Goal: Use online tool/utility: Utilize a website feature to perform a specific function

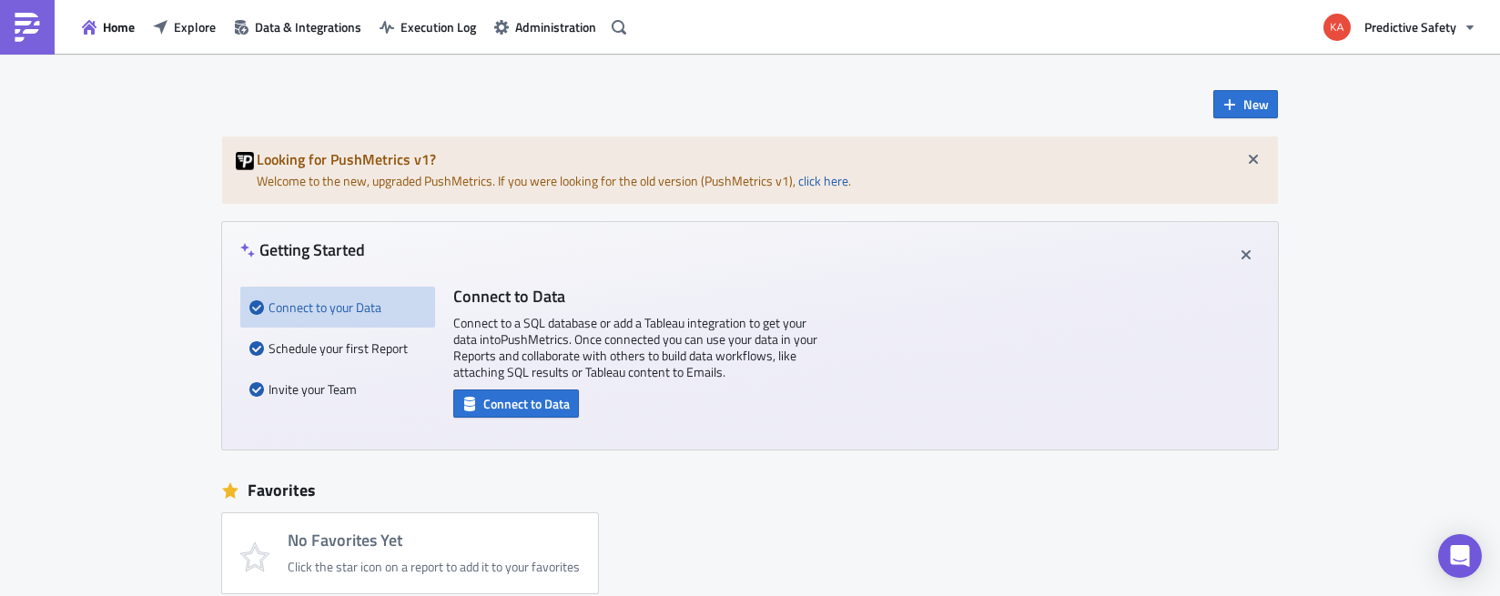
scroll to position [516, 0]
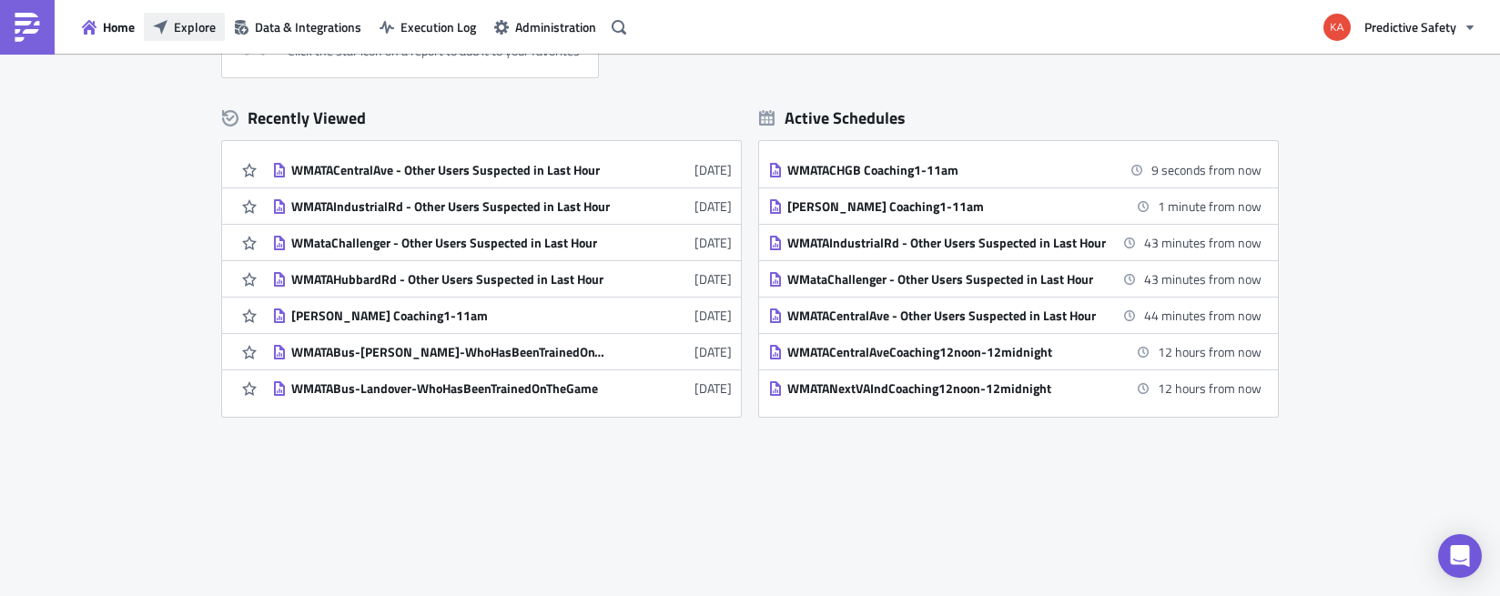
click at [187, 20] on span "Explore" at bounding box center [195, 26] width 42 height 19
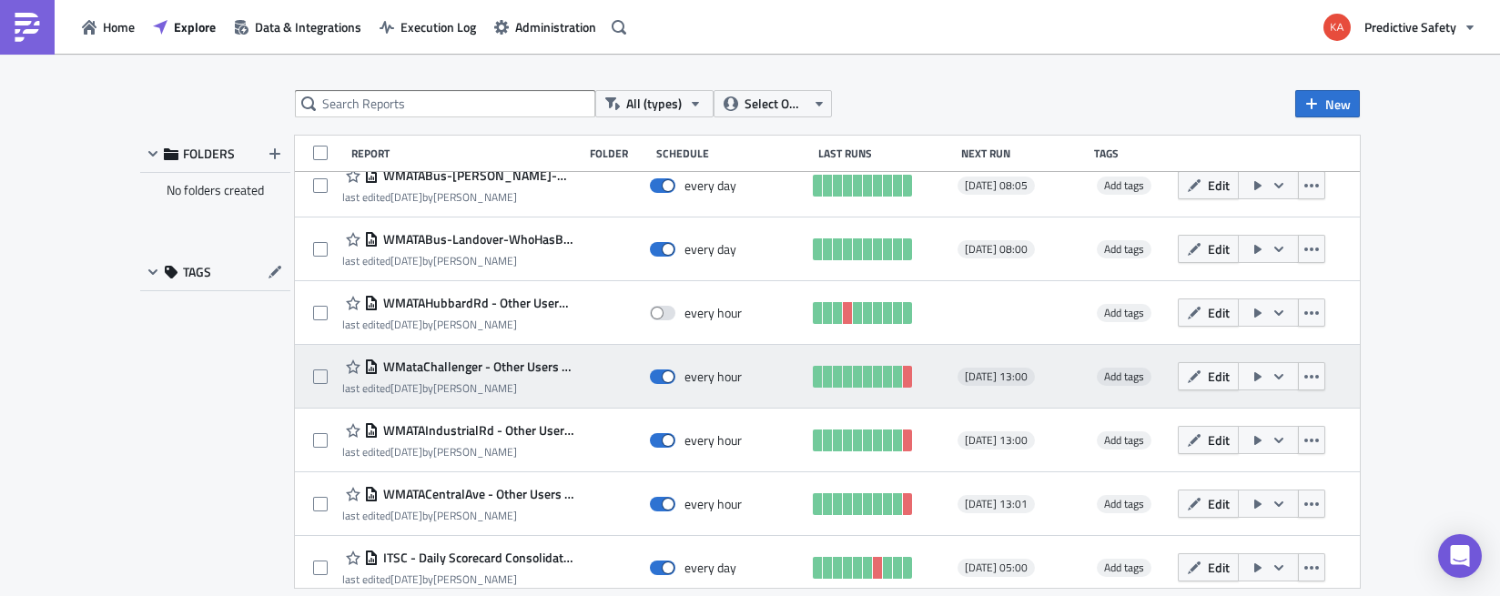
scroll to position [229, 0]
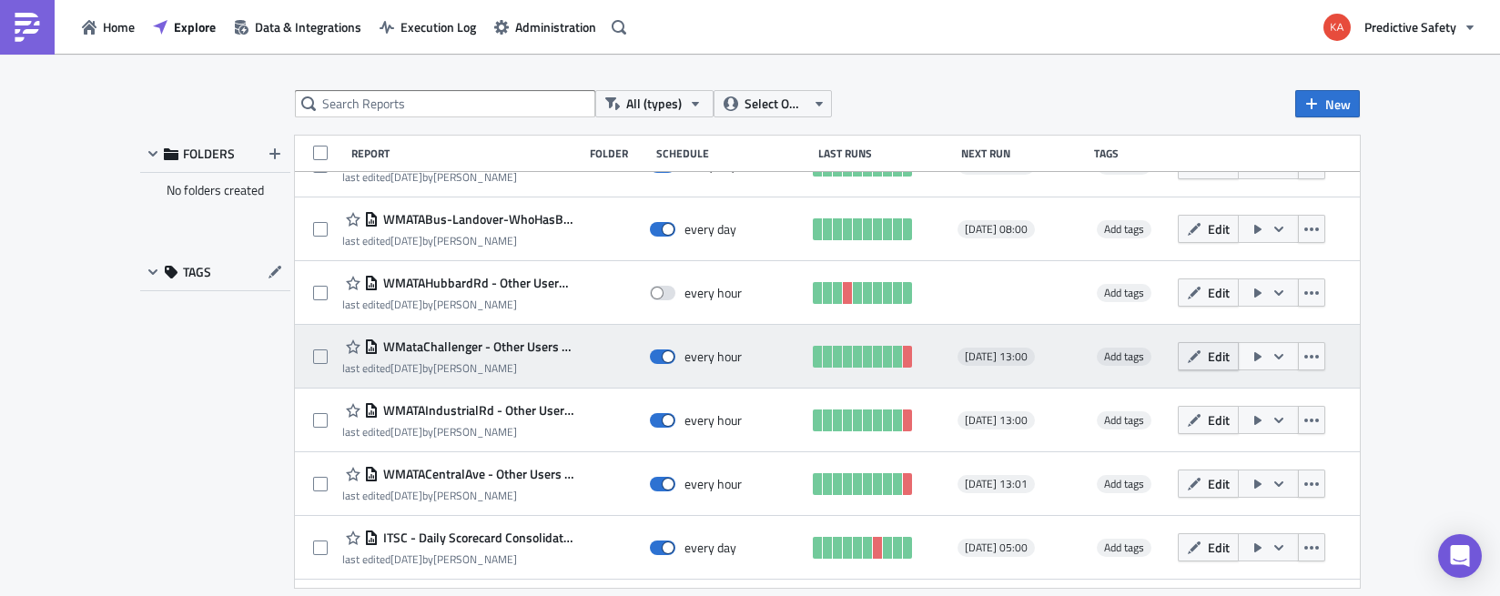
click at [1213, 358] on span "Edit" at bounding box center [1219, 356] width 22 height 19
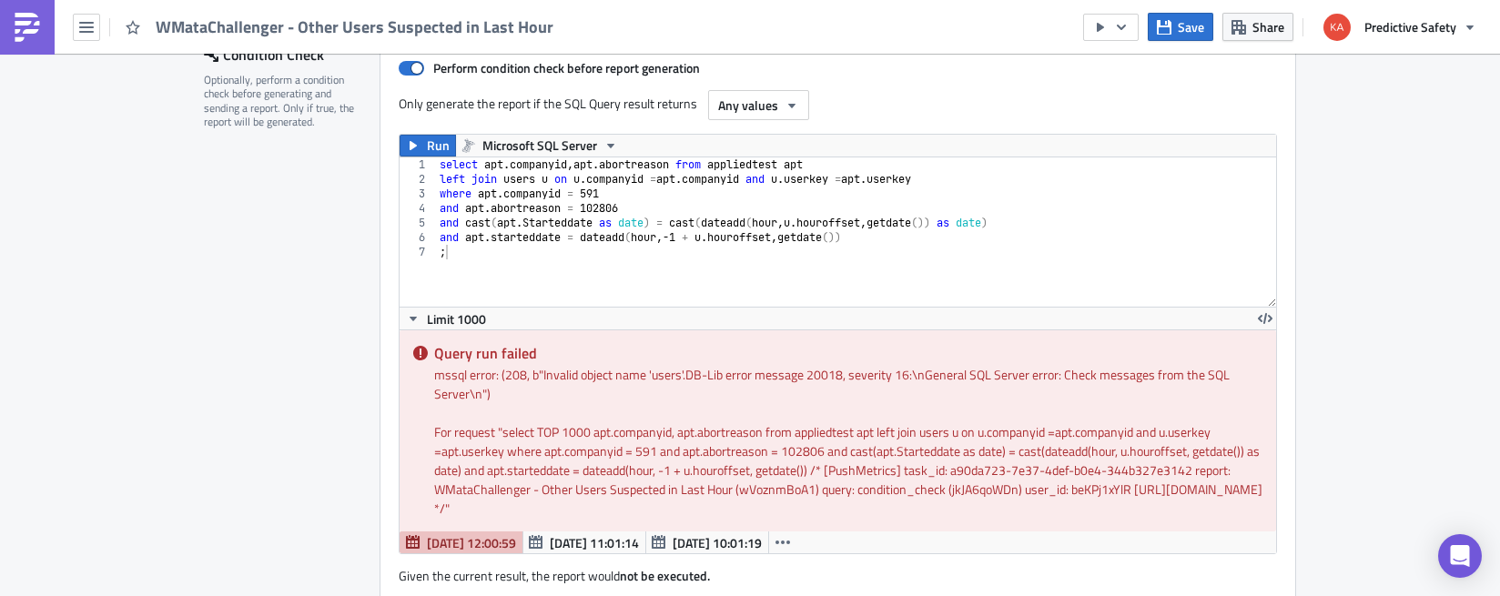
scroll to position [344, 0]
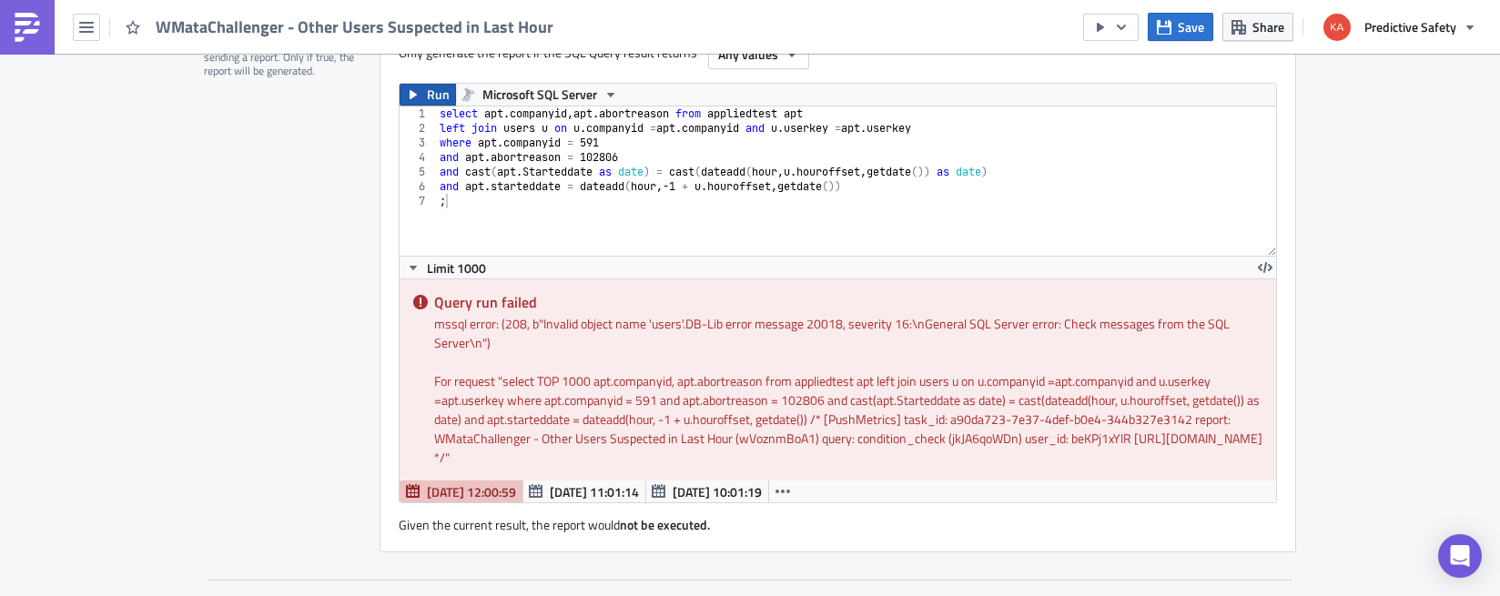
click at [427, 88] on span "Run" at bounding box center [438, 95] width 23 height 22
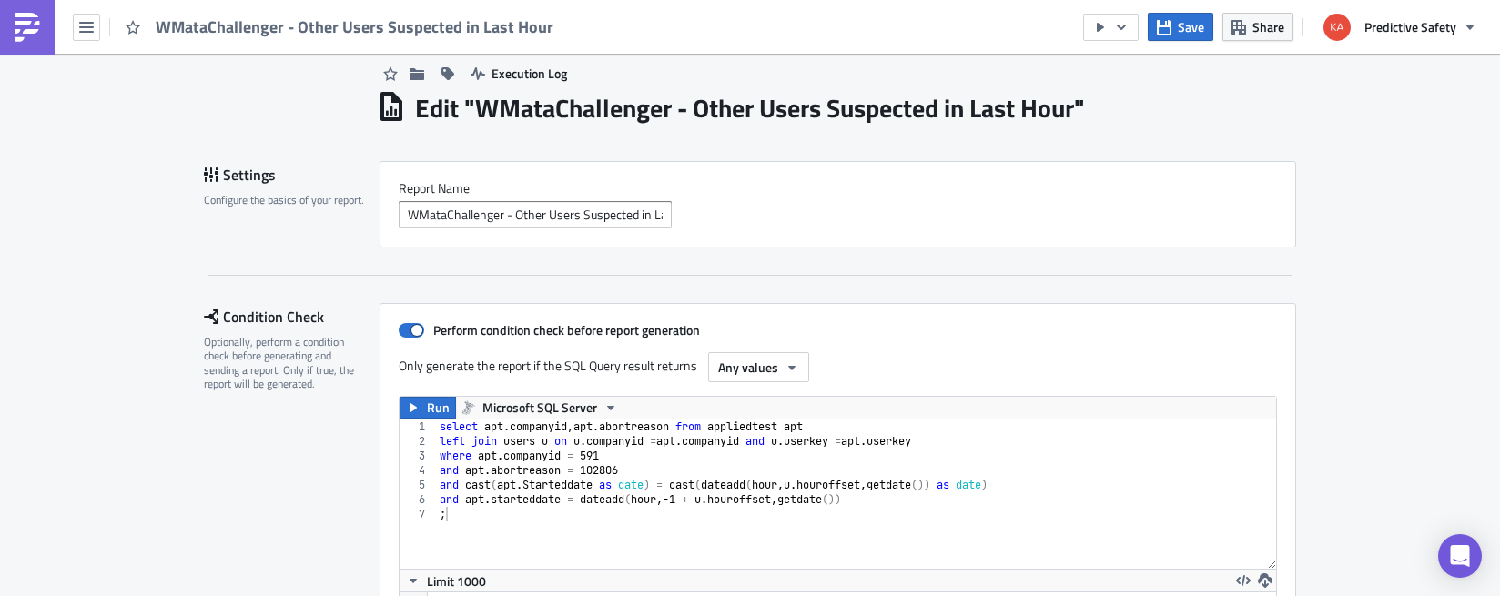
scroll to position [0, 0]
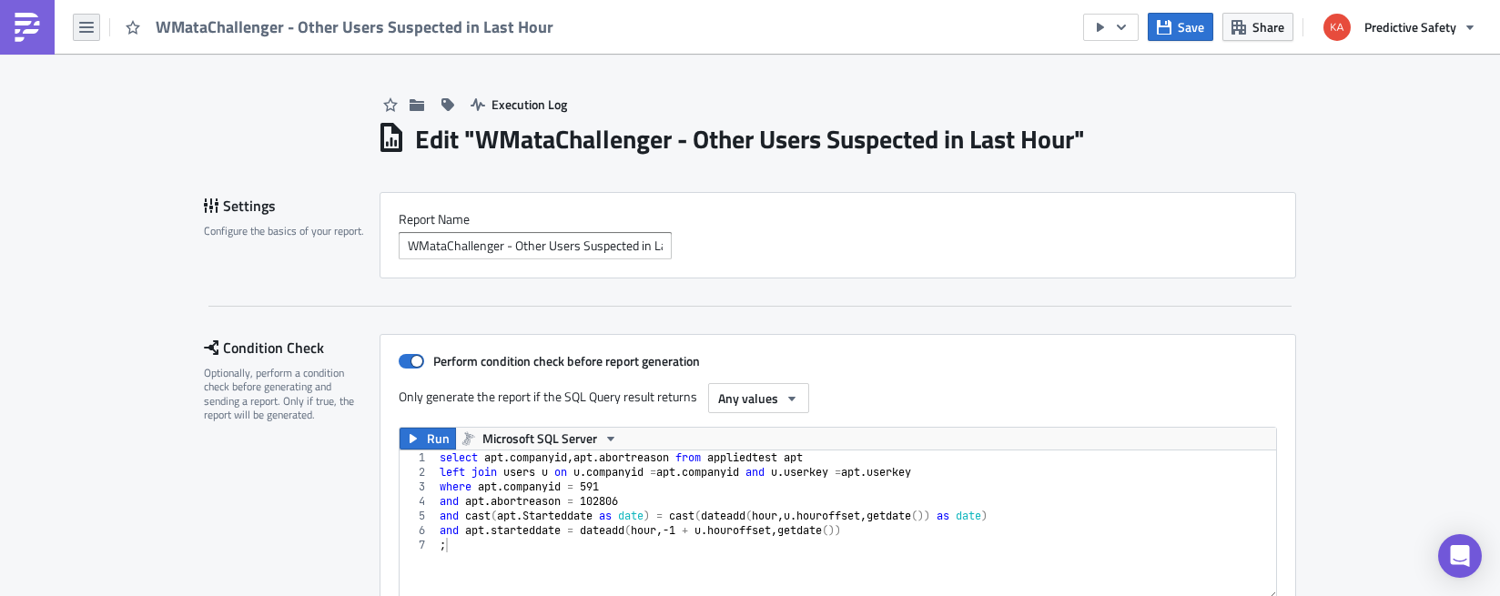
click at [86, 25] on icon "button" at bounding box center [86, 27] width 15 height 15
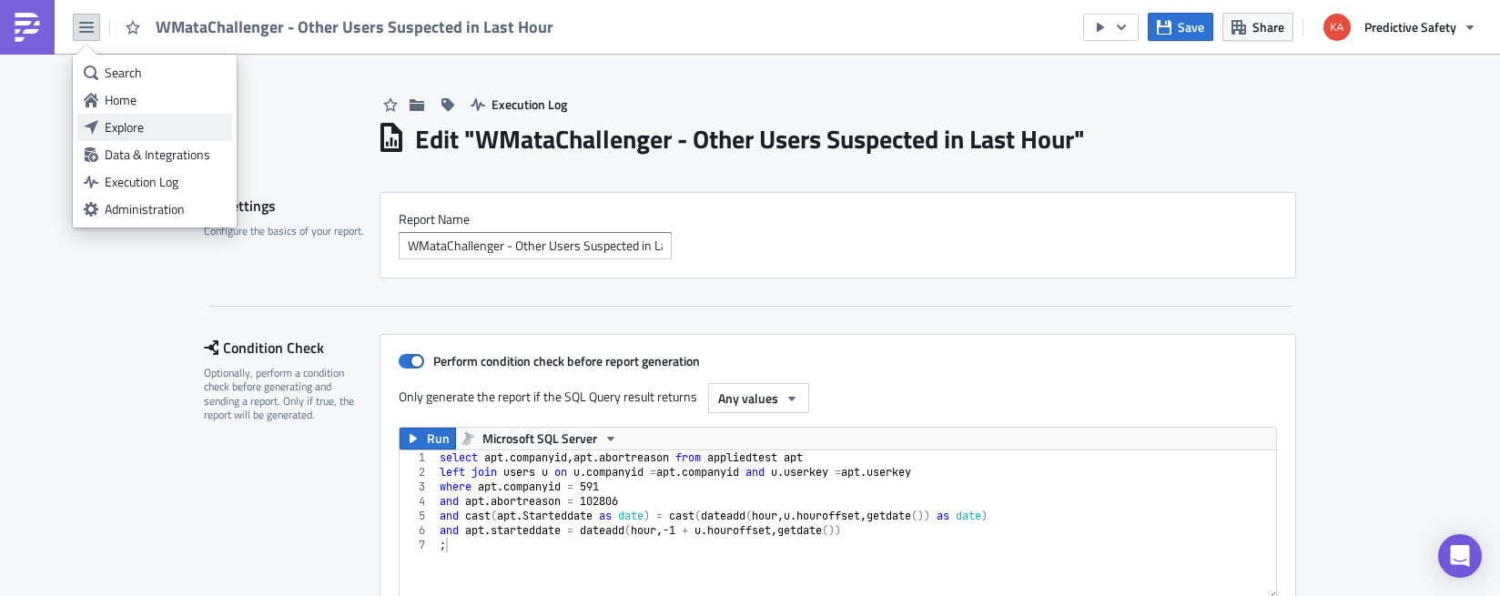
click at [112, 126] on div "Explore" at bounding box center [165, 127] width 121 height 18
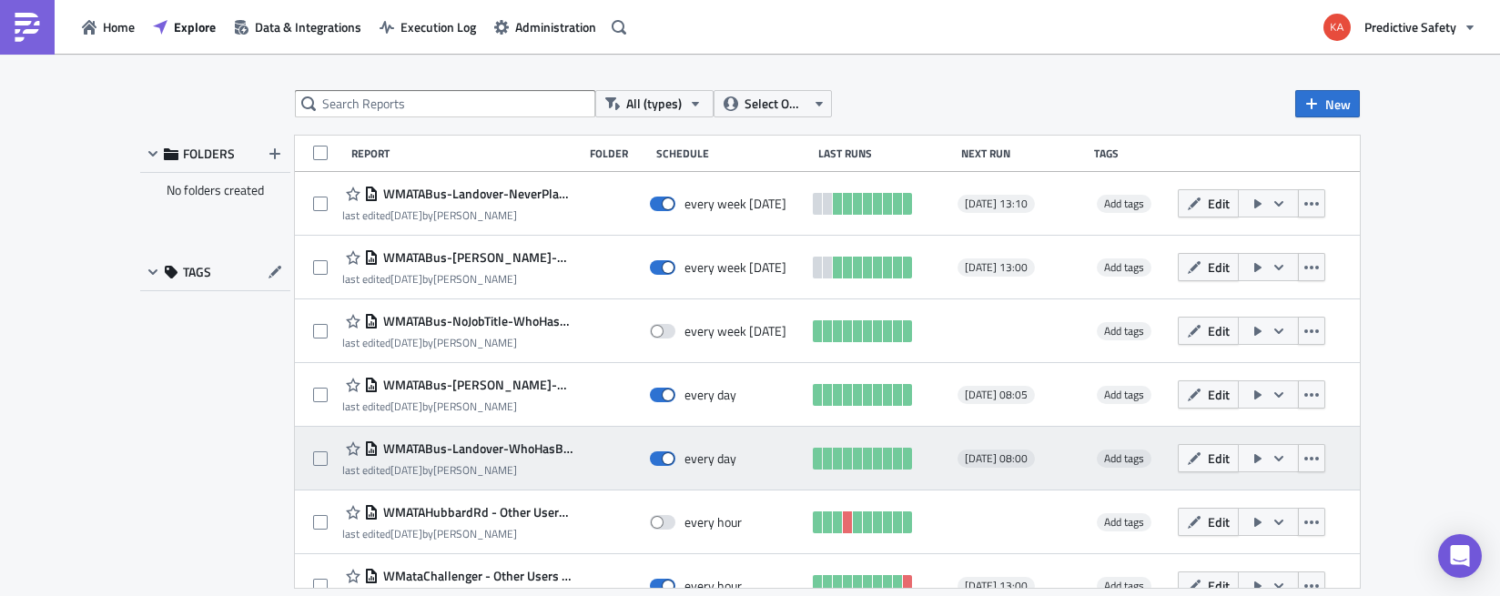
scroll to position [229, 0]
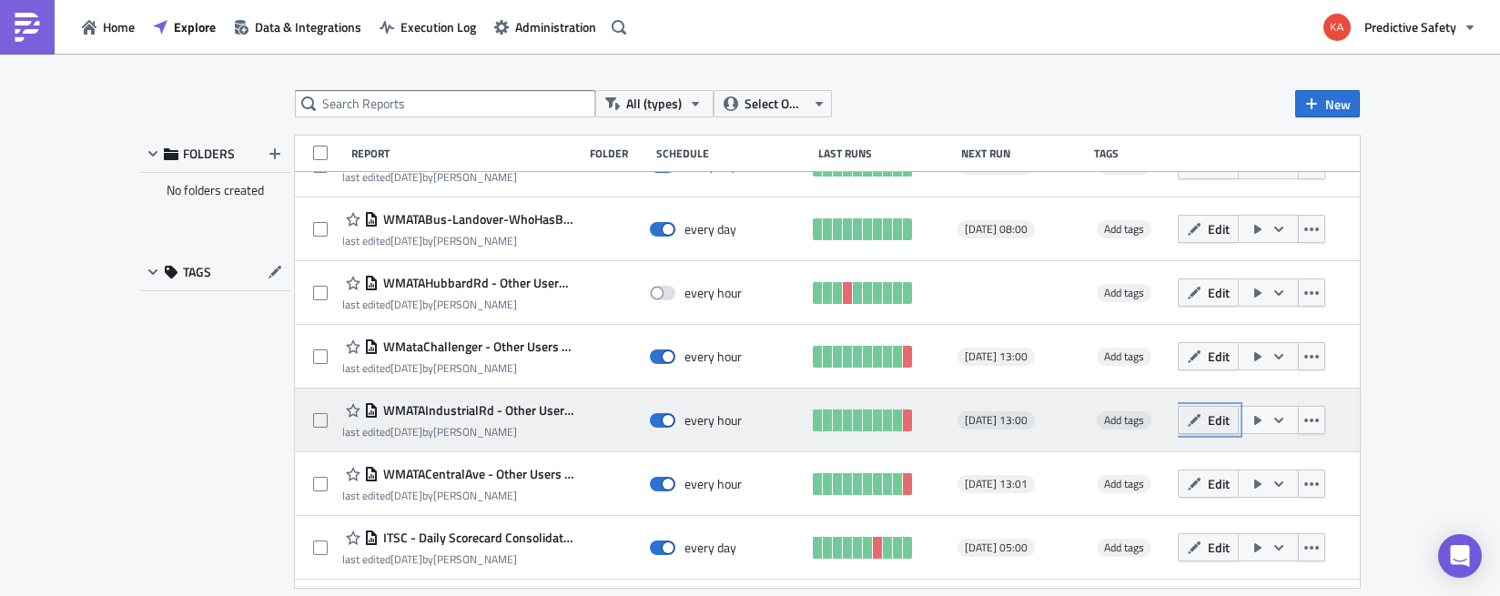
click at [1215, 420] on span "Edit" at bounding box center [1219, 419] width 22 height 19
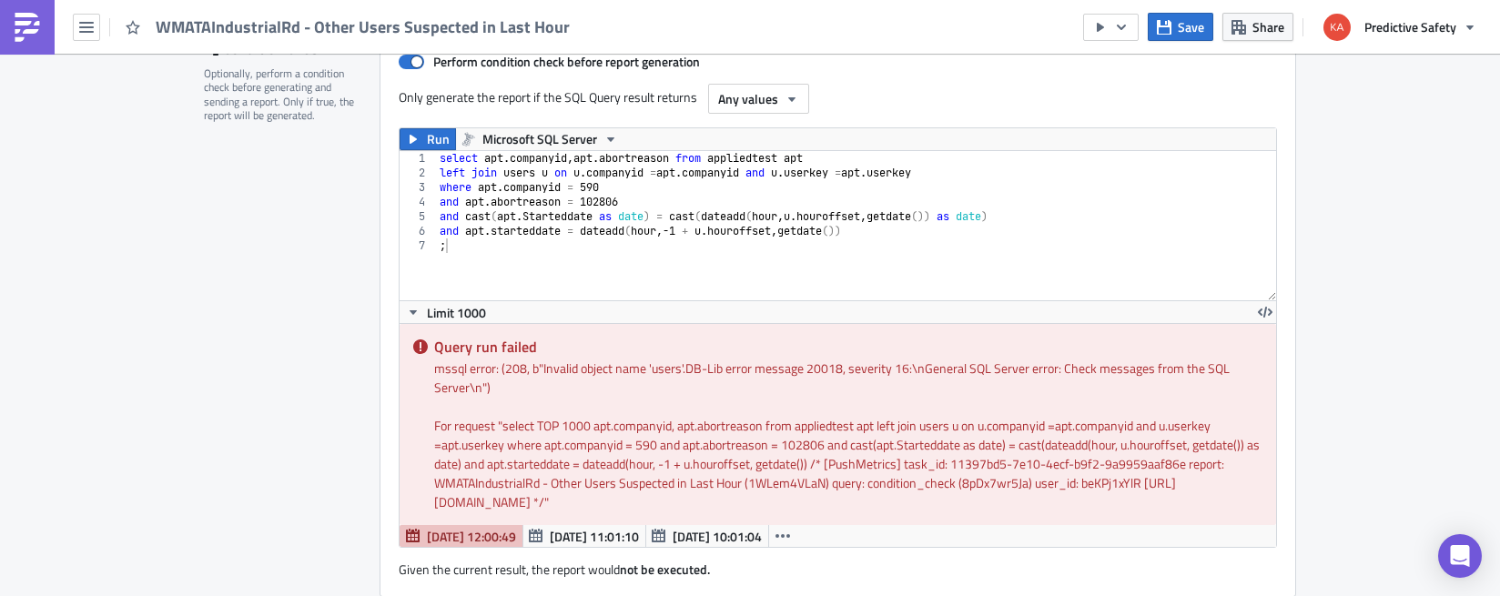
scroll to position [229, 0]
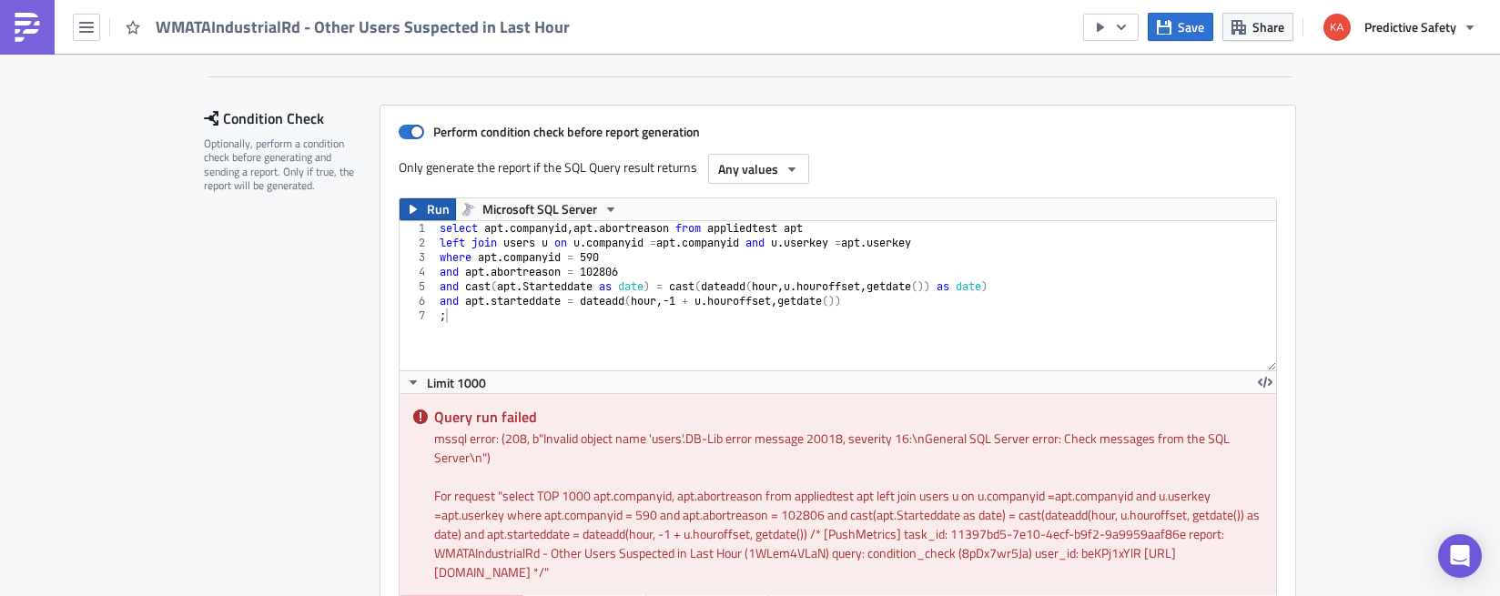
click at [433, 206] on span "Run" at bounding box center [438, 209] width 23 height 22
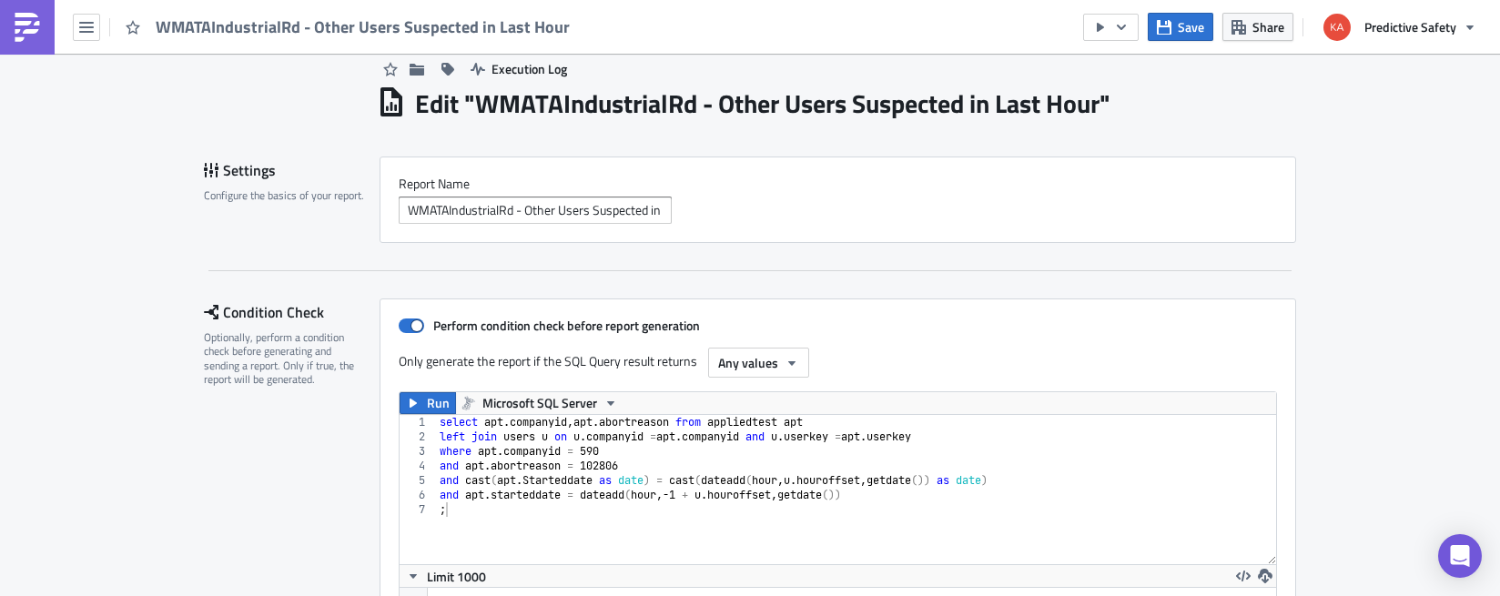
scroll to position [0, 0]
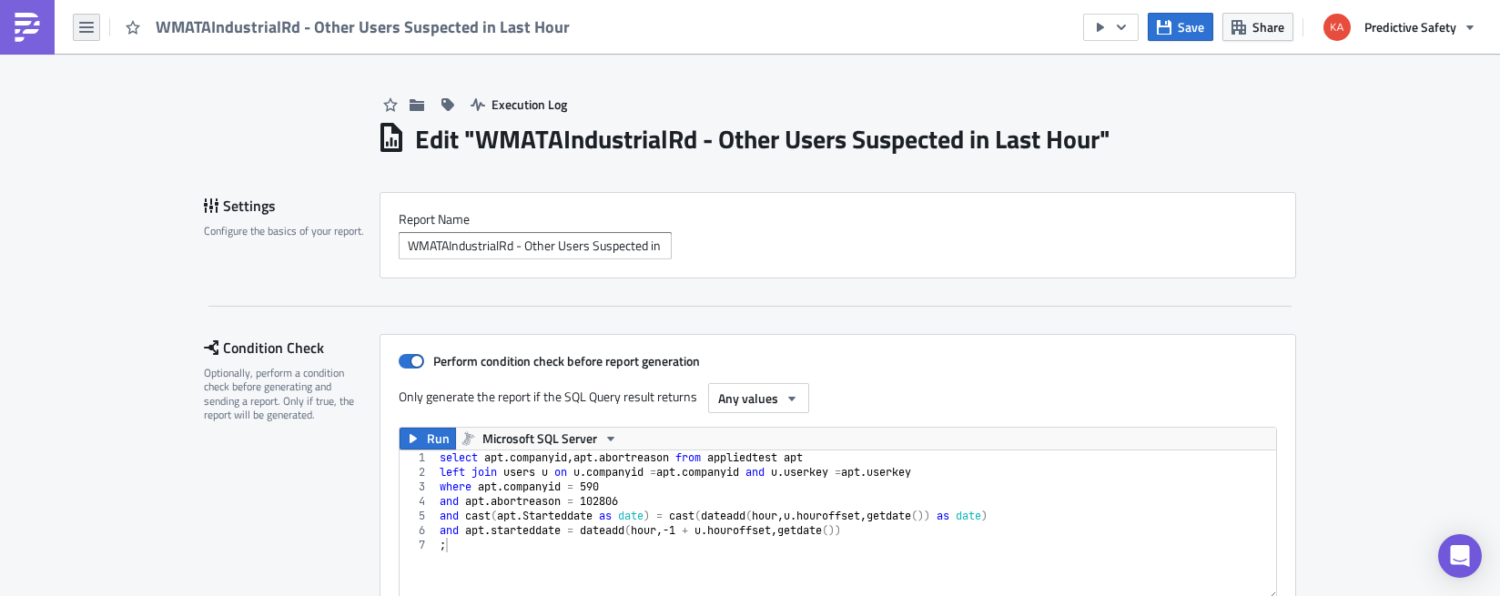
click at [86, 30] on icon "button" at bounding box center [86, 27] width 15 height 15
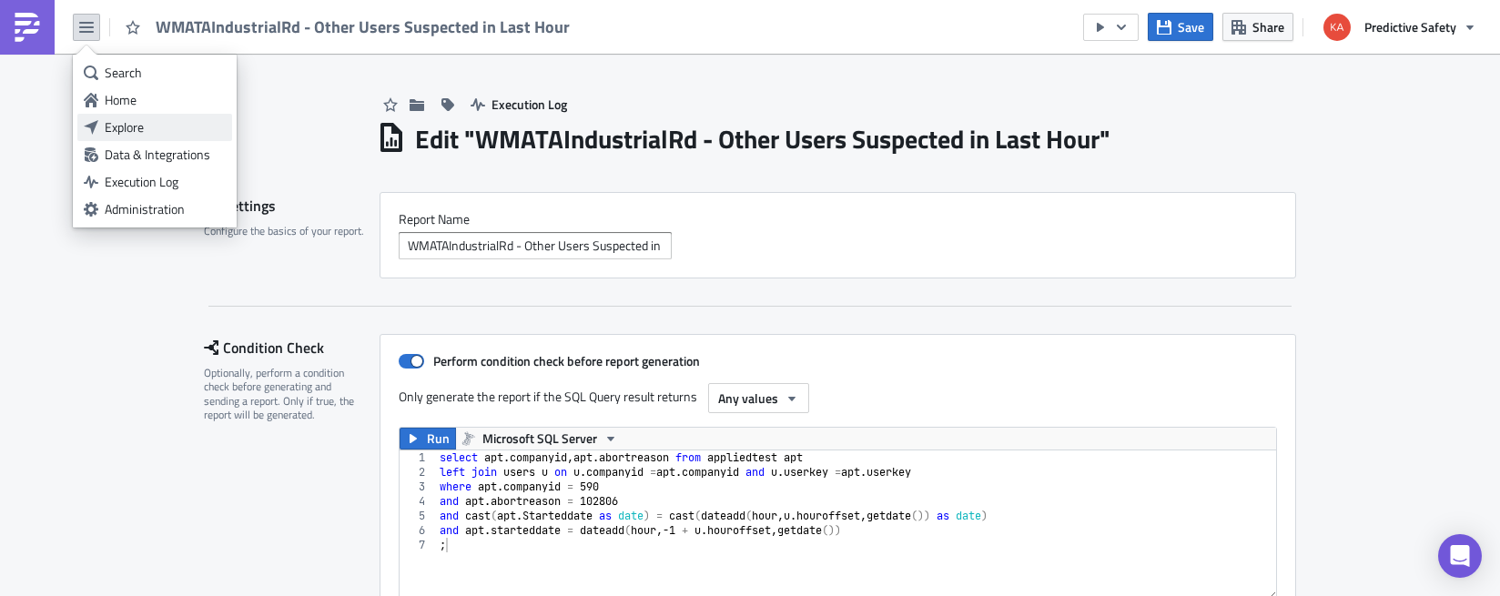
click at [120, 127] on div "Explore" at bounding box center [165, 127] width 121 height 18
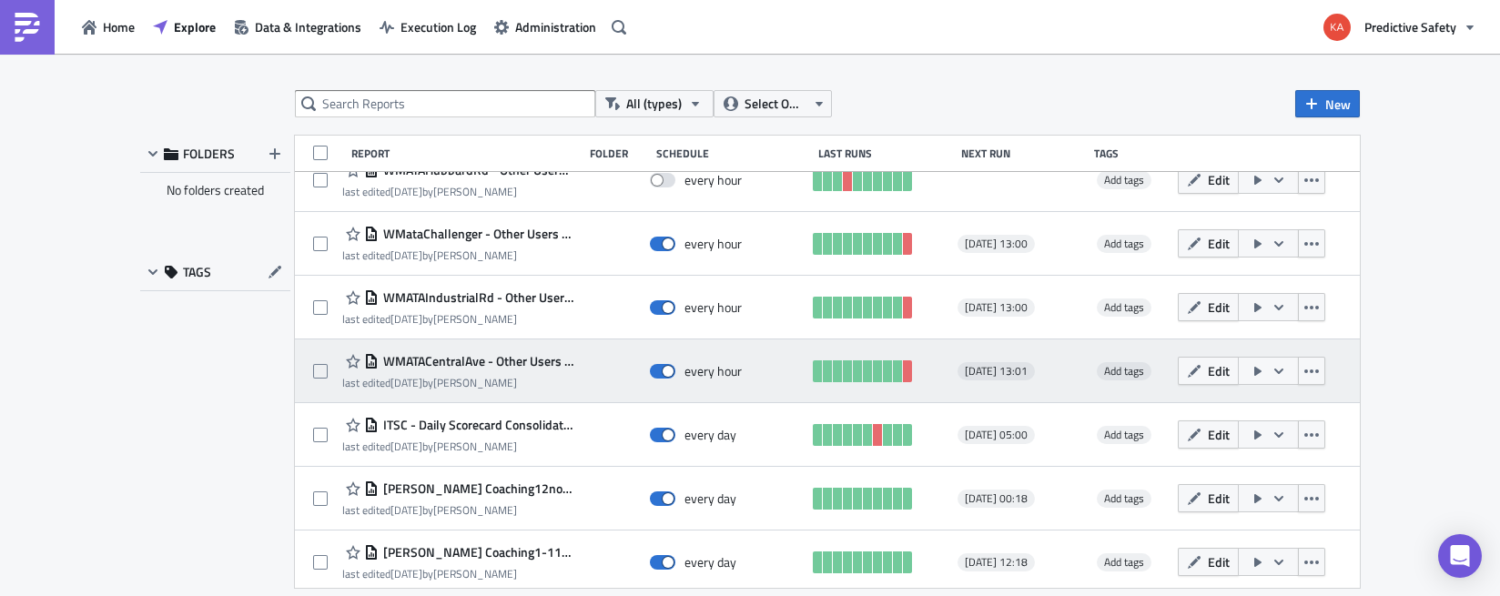
scroll to position [344, 0]
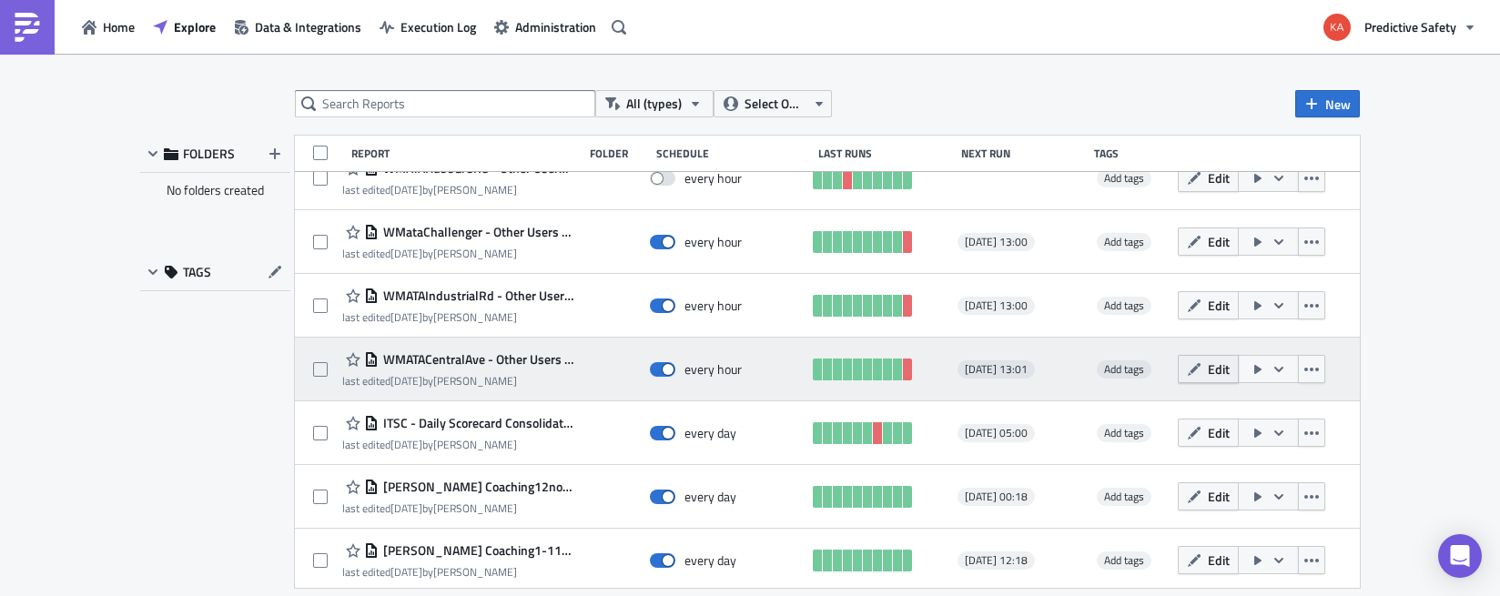
click at [1215, 370] on span "Edit" at bounding box center [1219, 368] width 22 height 19
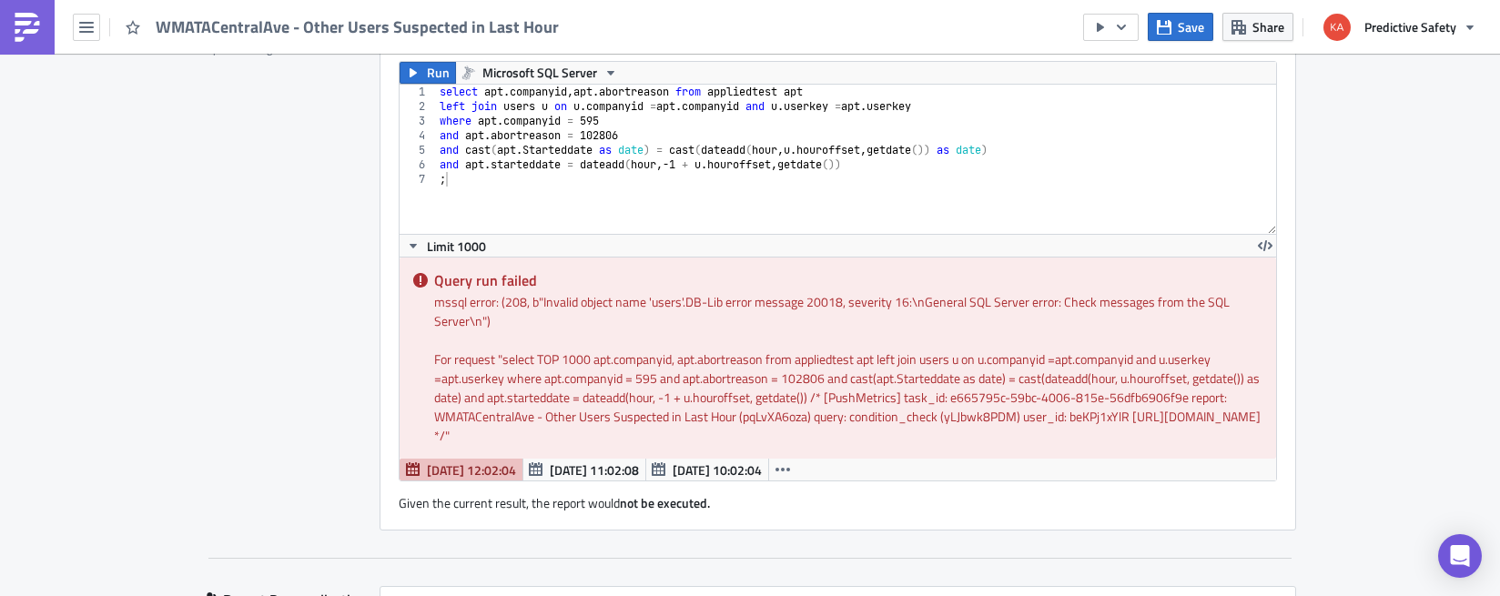
scroll to position [115, 0]
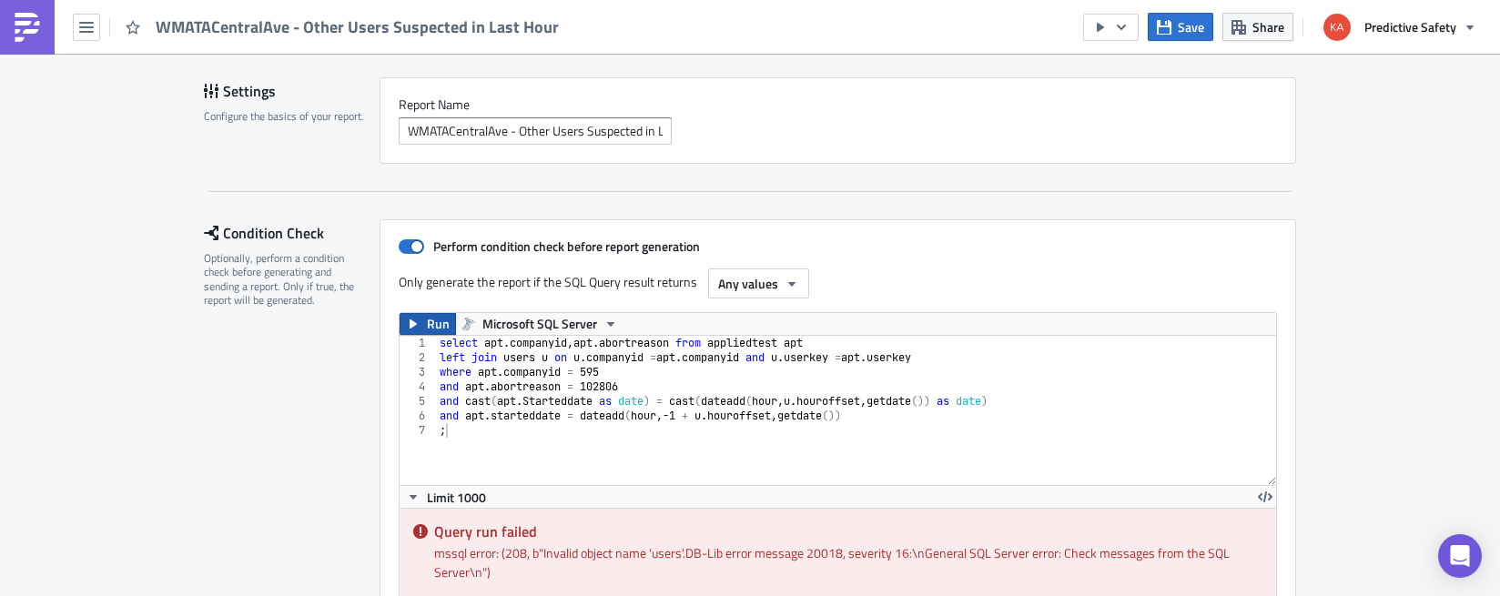
click at [430, 323] on span "Run" at bounding box center [438, 324] width 23 height 22
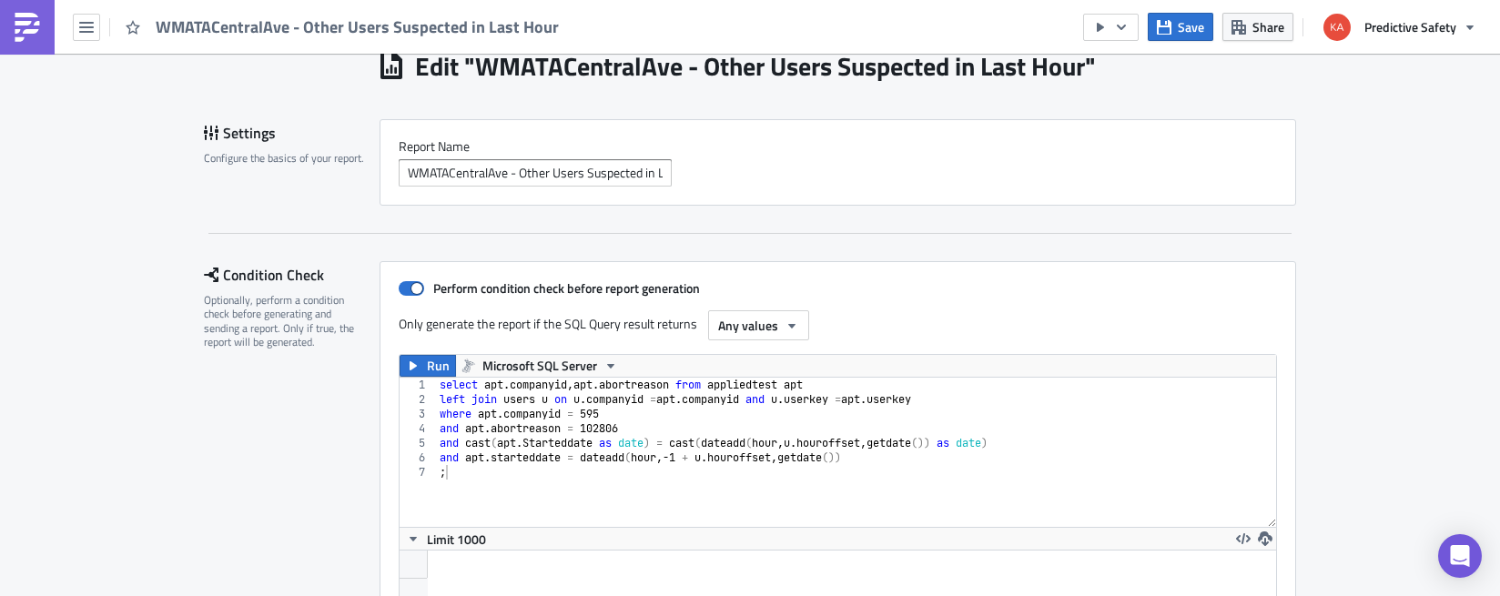
scroll to position [0, 0]
